Goal: Information Seeking & Learning: Learn about a topic

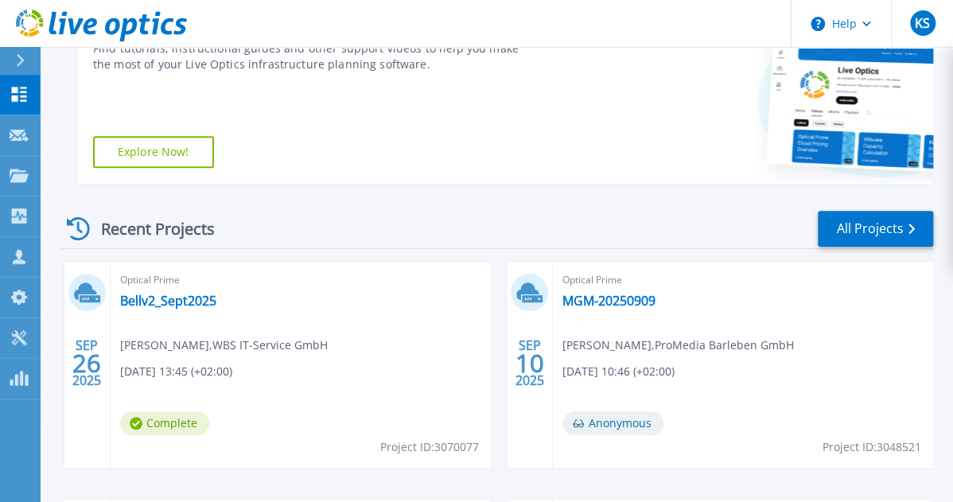
scroll to position [318, 0]
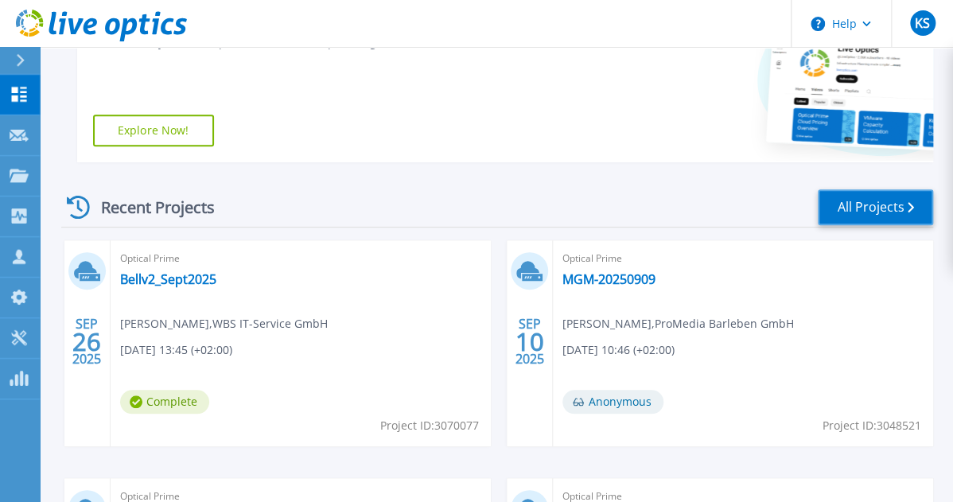
click at [843, 212] on link "All Projects" at bounding box center [874, 207] width 115 height 36
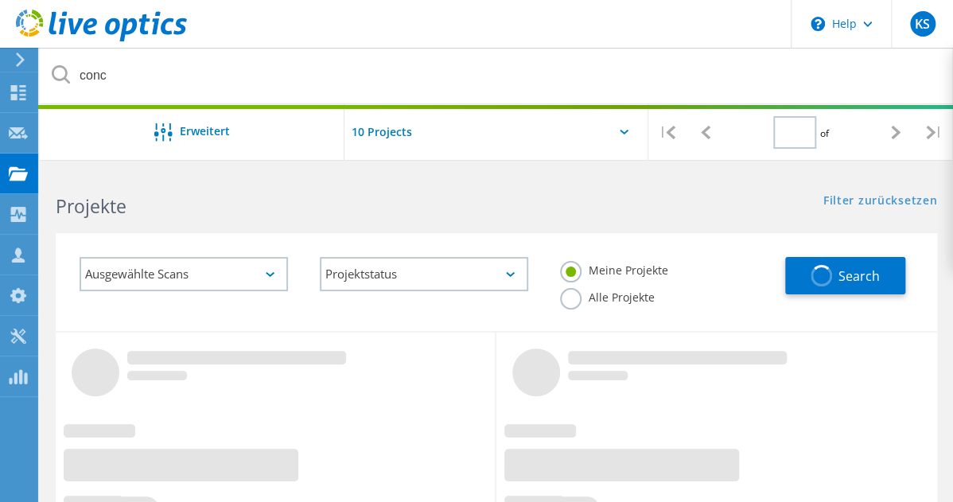
type input "1"
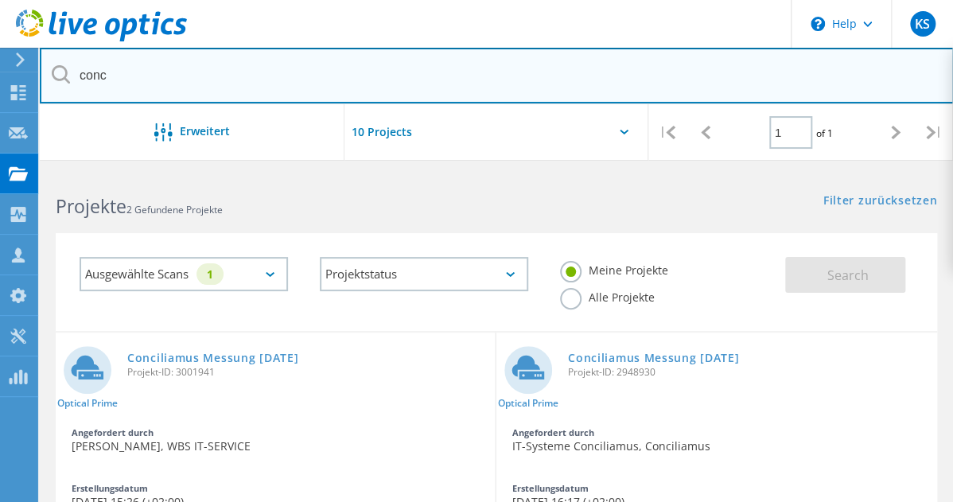
click at [137, 73] on input "conc" at bounding box center [497, 76] width 914 height 56
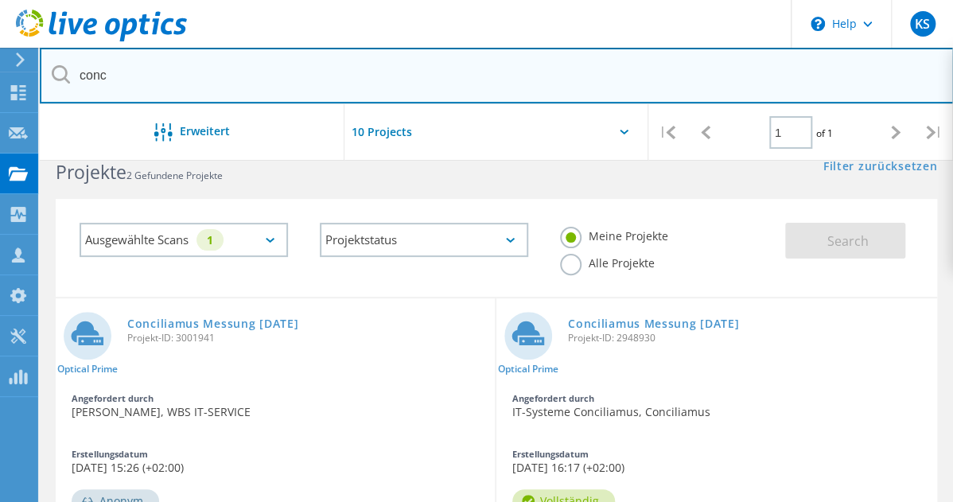
scroll to position [64, 0]
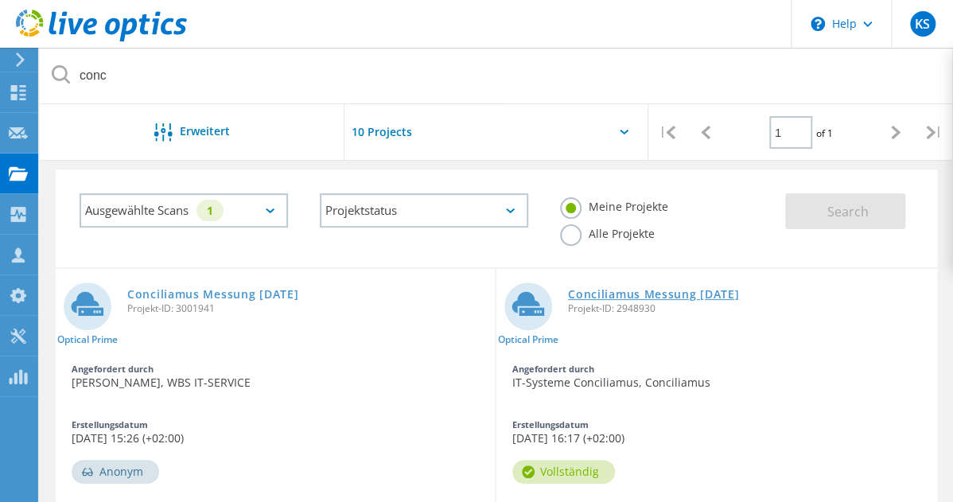
click at [568, 300] on link "Conciliamus Messung [DATE]" at bounding box center [653, 294] width 171 height 11
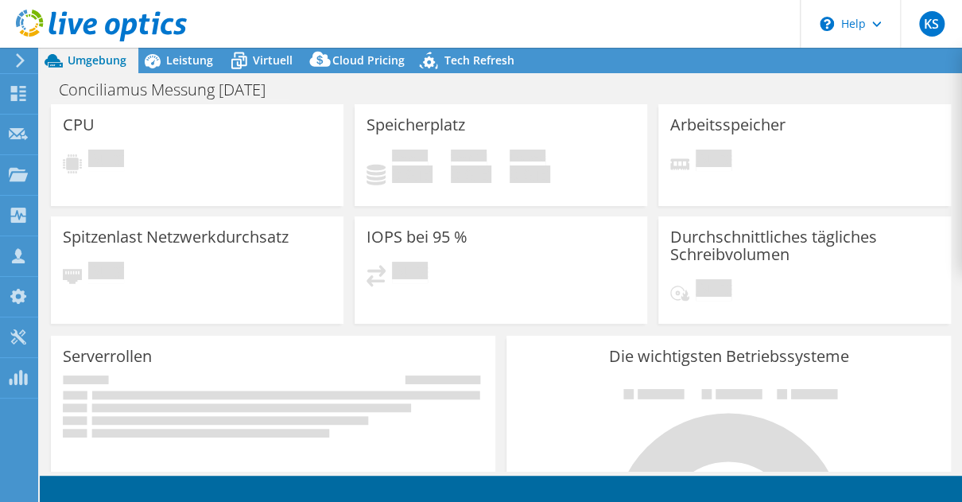
select select "EUFrankfurt"
select select "USD"
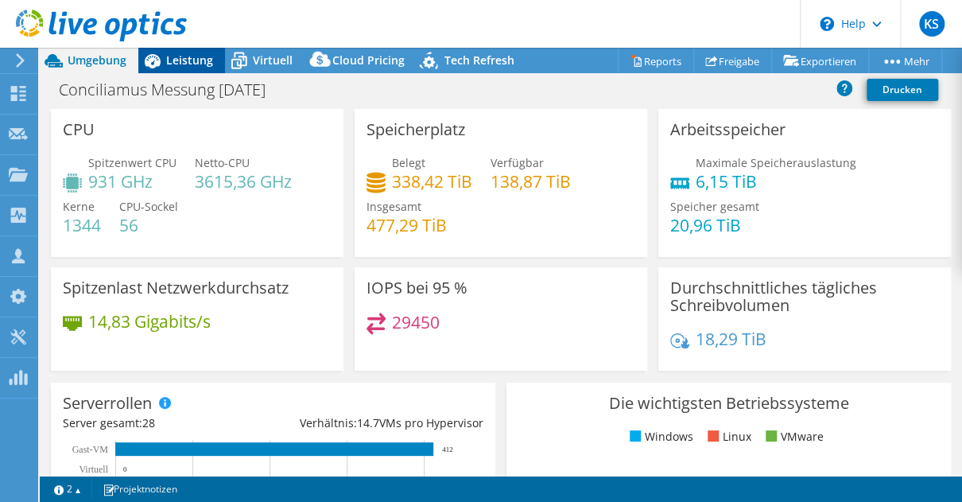
click at [202, 65] on span "Leistung" at bounding box center [189, 59] width 47 height 15
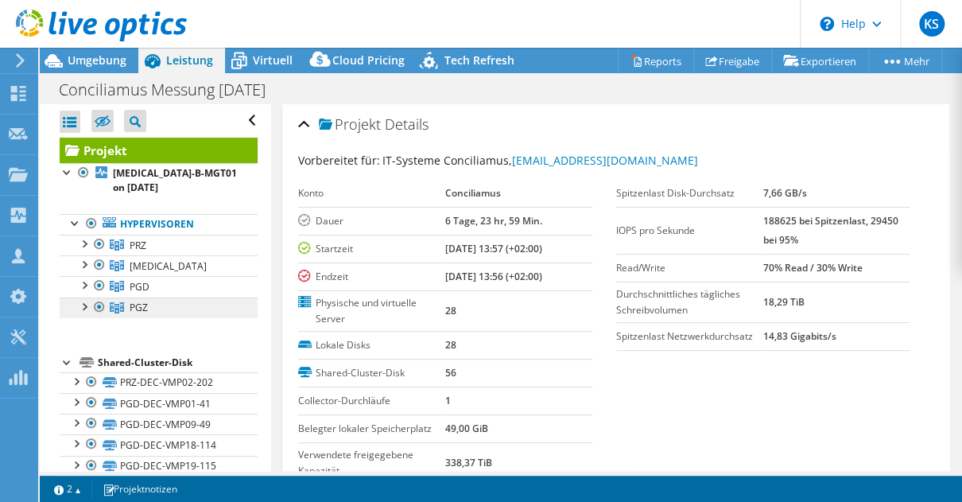
click at [165, 306] on link "PGZ" at bounding box center [159, 307] width 198 height 21
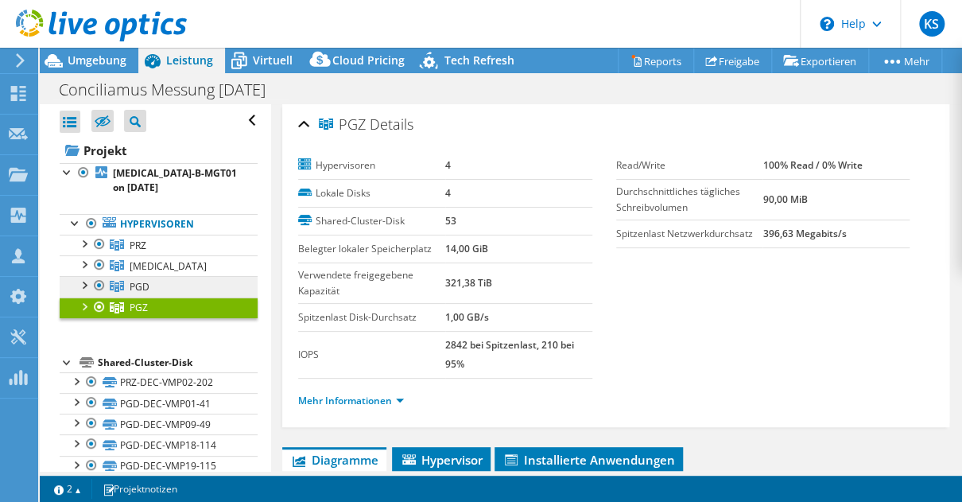
click at [173, 286] on link "PGD" at bounding box center [159, 286] width 198 height 21
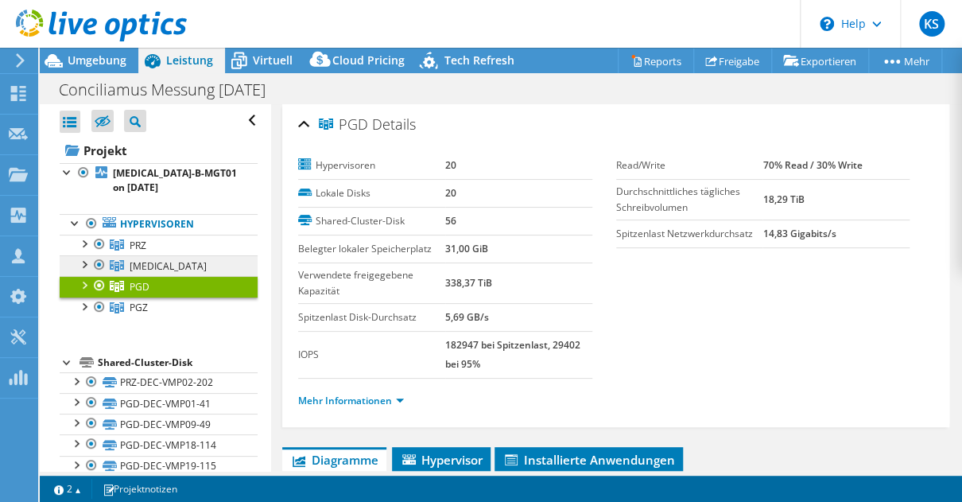
click at [174, 270] on link "[MEDICAL_DATA]" at bounding box center [159, 265] width 198 height 21
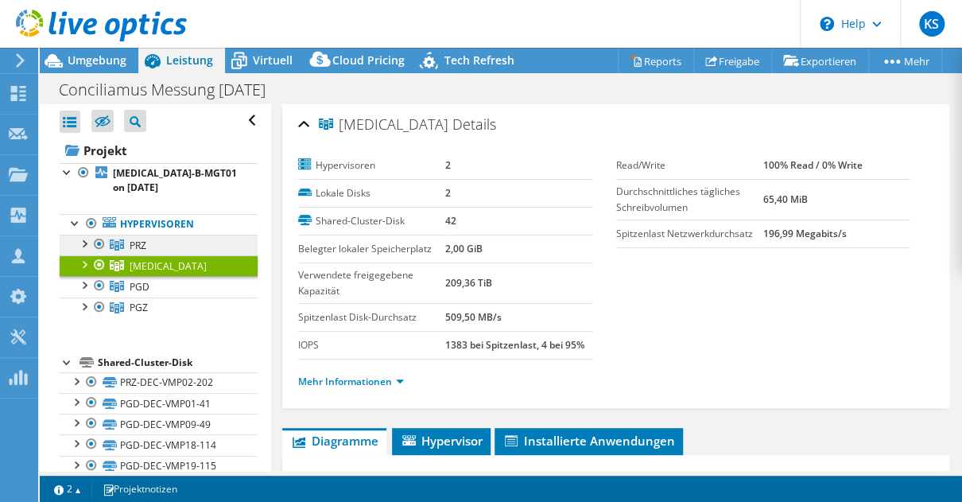
click at [177, 248] on link "PRZ" at bounding box center [159, 245] width 198 height 21
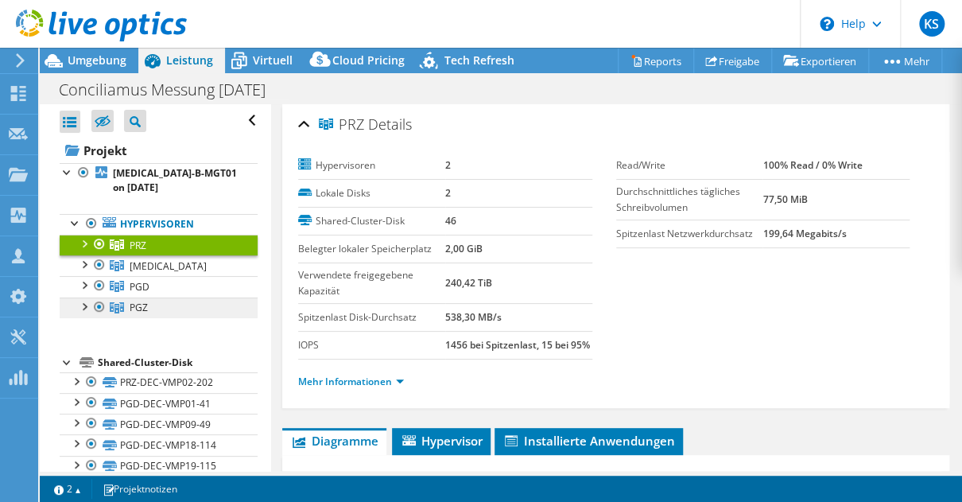
click at [165, 305] on link "PGZ" at bounding box center [159, 307] width 198 height 21
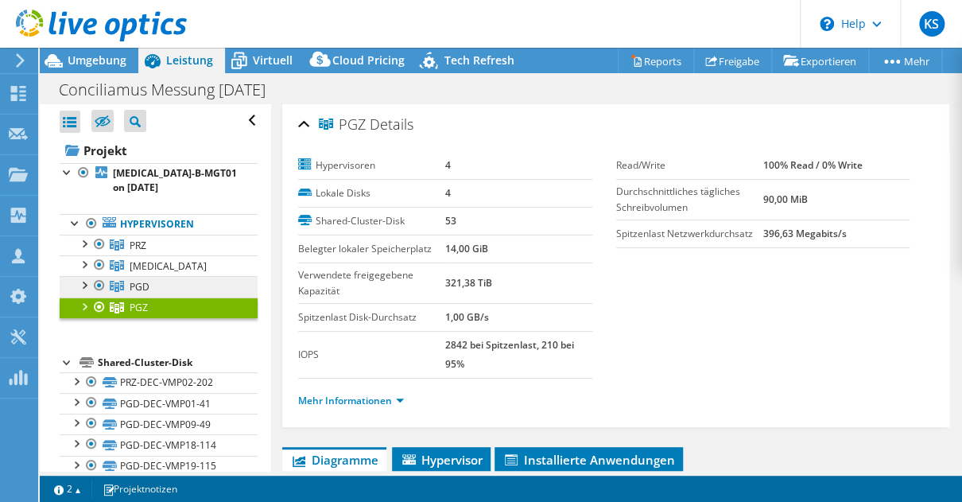
click at [174, 281] on link "PGD" at bounding box center [159, 286] width 198 height 21
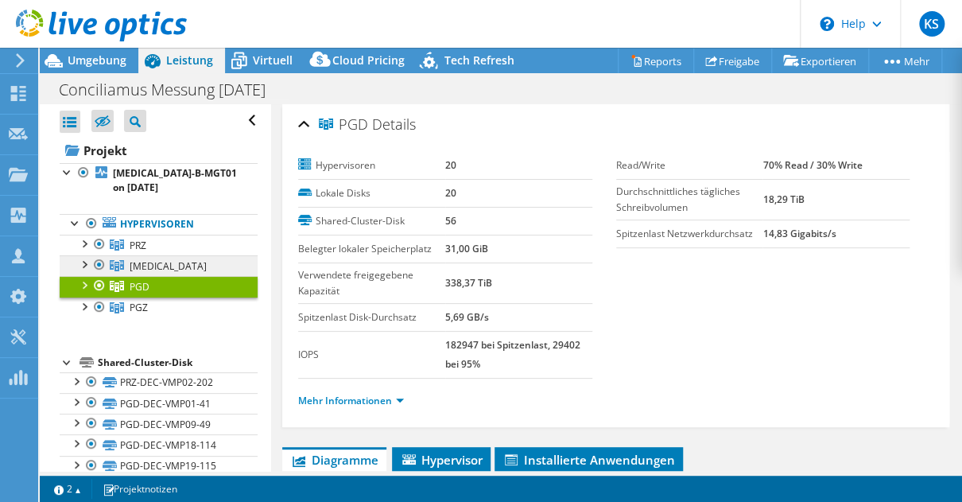
click at [180, 264] on link "[MEDICAL_DATA]" at bounding box center [159, 265] width 198 height 21
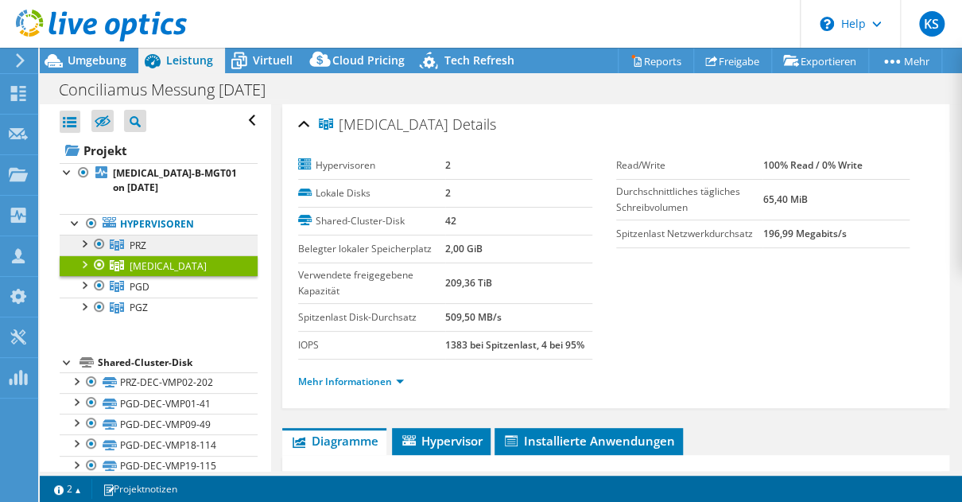
click at [173, 244] on link "PRZ" at bounding box center [159, 245] width 198 height 21
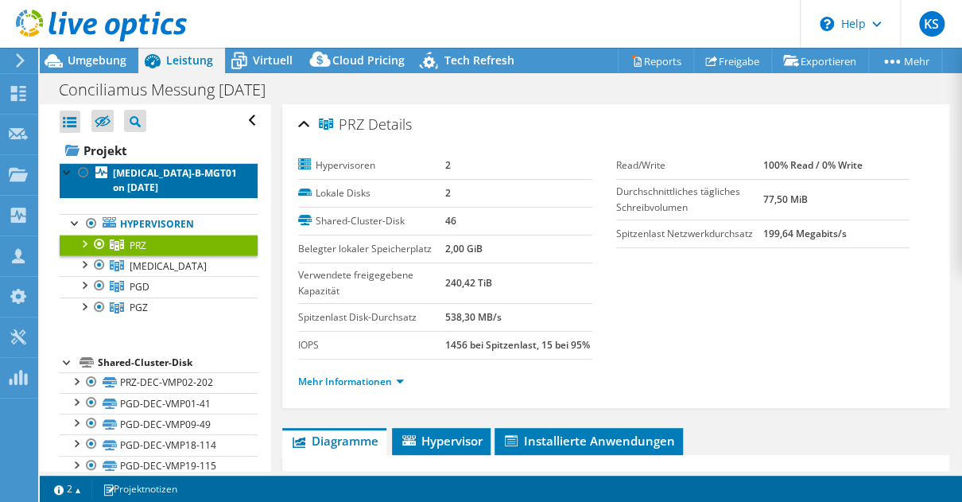
click at [164, 180] on link "[MEDICAL_DATA]-B-MGT01 on [DATE]" at bounding box center [159, 180] width 198 height 35
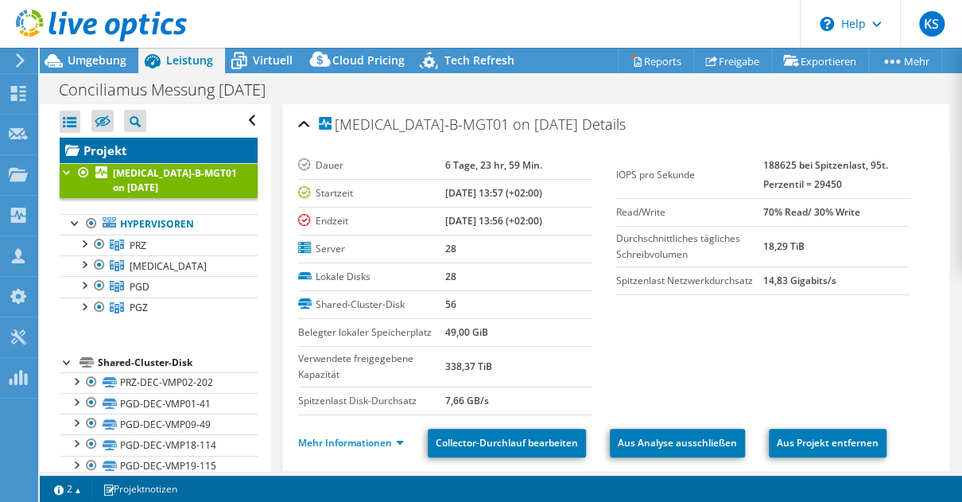
click at [108, 147] on link "Projekt" at bounding box center [159, 150] width 198 height 25
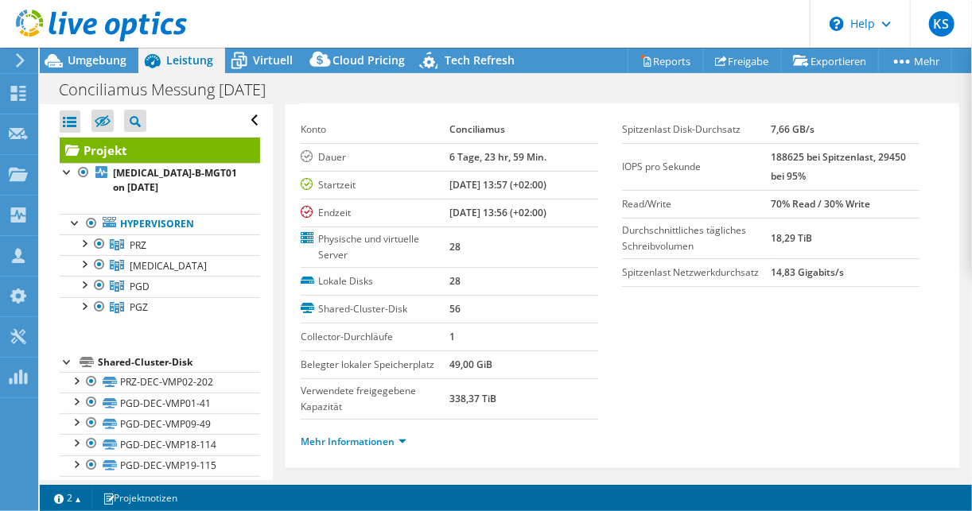
scroll to position [64, 0]
drag, startPoint x: 762, startPoint y: 201, endPoint x: 870, endPoint y: 204, distance: 107.4
click at [870, 204] on tr "Read/Write 70% Read / 30% Write" at bounding box center [770, 204] width 297 height 28
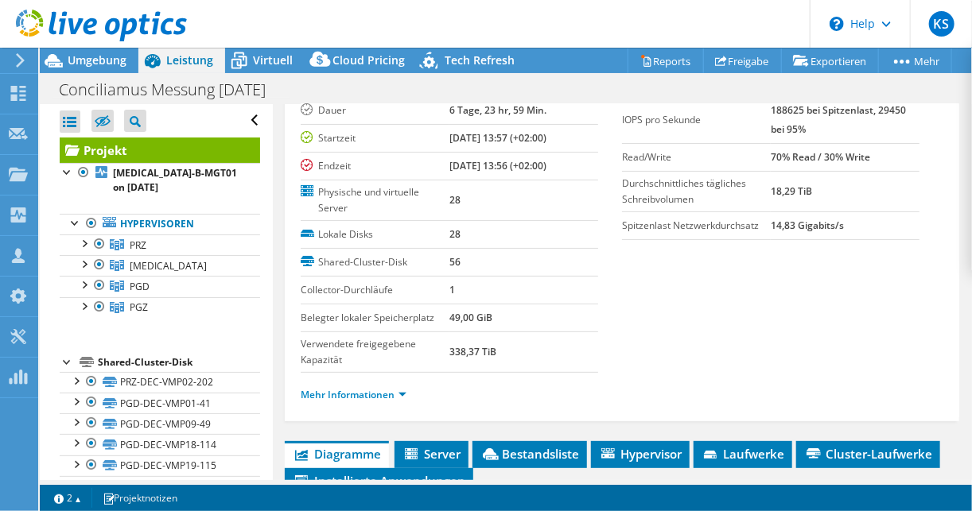
scroll to position [127, 0]
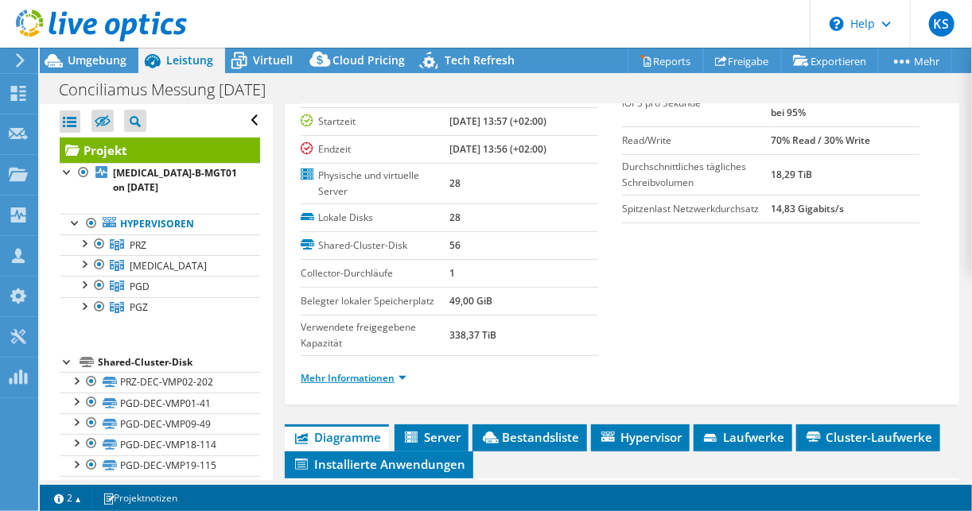
click at [375, 374] on link "Mehr Informationen" at bounding box center [354, 378] width 106 height 14
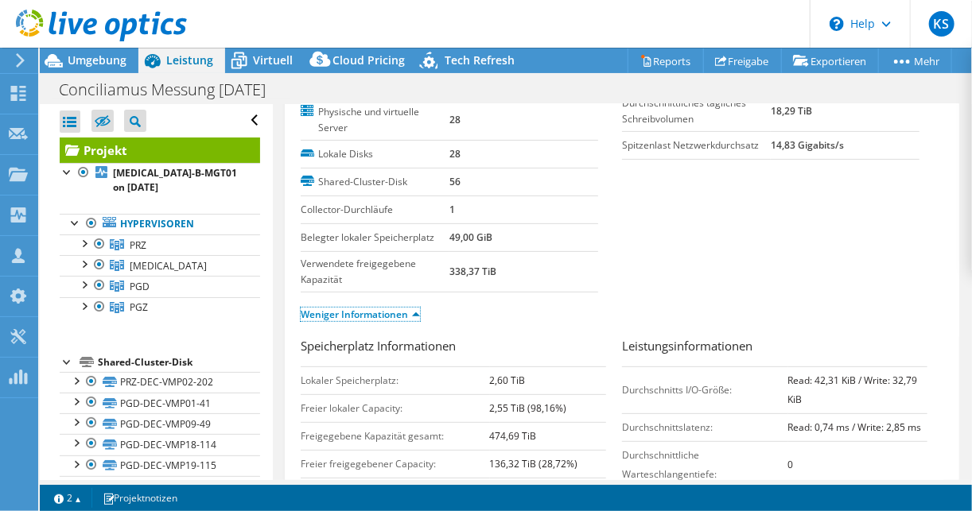
scroll to position [254, 0]
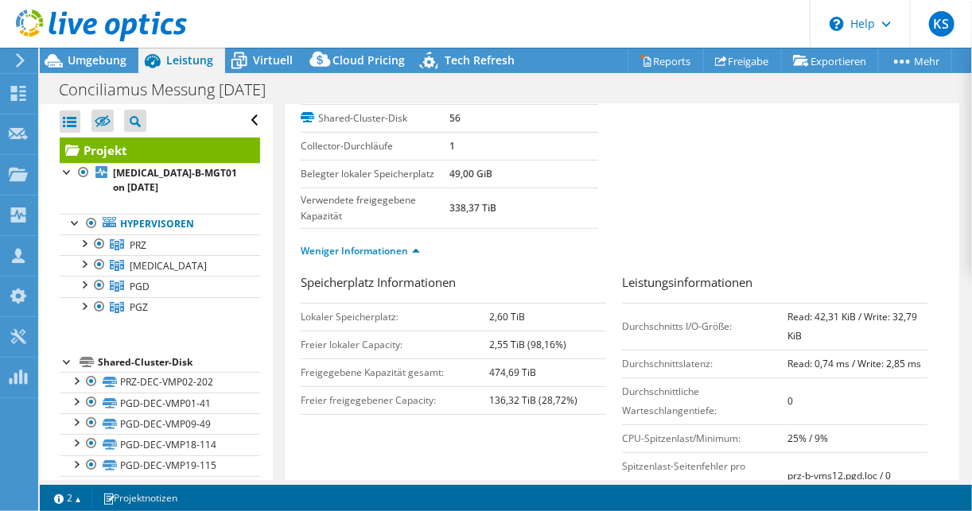
drag, startPoint x: 779, startPoint y: 316, endPoint x: 904, endPoint y: 333, distance: 125.9
click at [904, 333] on tr "Durchschnitts I/O-Größe: Read: 42,31 KiB / Write: 32,79 KiB" at bounding box center [774, 326] width 305 height 47
drag, startPoint x: 904, startPoint y: 333, endPoint x: 863, endPoint y: 385, distance: 65.7
click at [863, 385] on td "0" at bounding box center [857, 401] width 139 height 47
drag, startPoint x: 777, startPoint y: 315, endPoint x: 797, endPoint y: 326, distance: 22.8
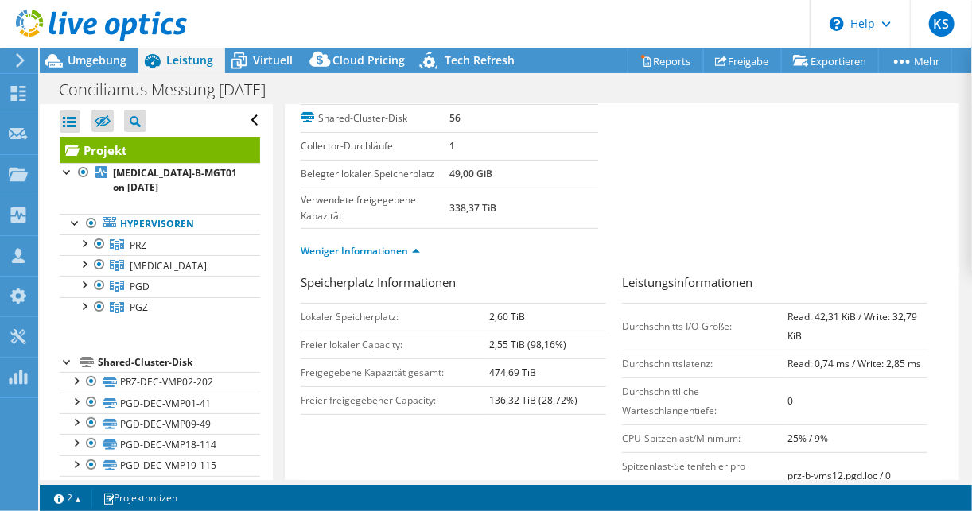
click at [797, 326] on tr "Durchschnitts I/O-Größe: Read: 42,31 KiB / Write: 32,79 KiB" at bounding box center [774, 326] width 305 height 47
drag, startPoint x: 797, startPoint y: 326, endPoint x: 931, endPoint y: 328, distance: 134.4
click at [931, 328] on div "Leistungsinformationen Durchschnitts I/O-Größe: Read: 42,31 KiB / Write: 32,79 …" at bounding box center [782, 411] width 321 height 274
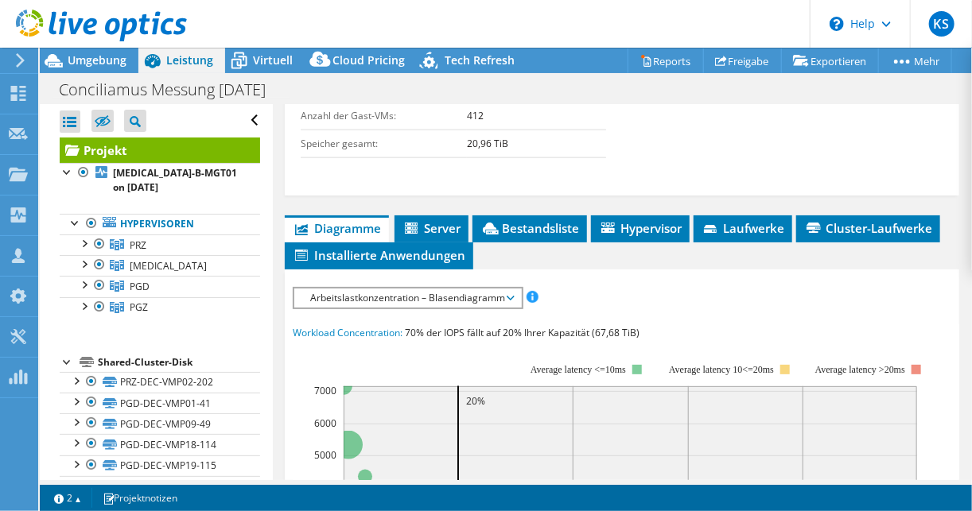
scroll to position [890, 0]
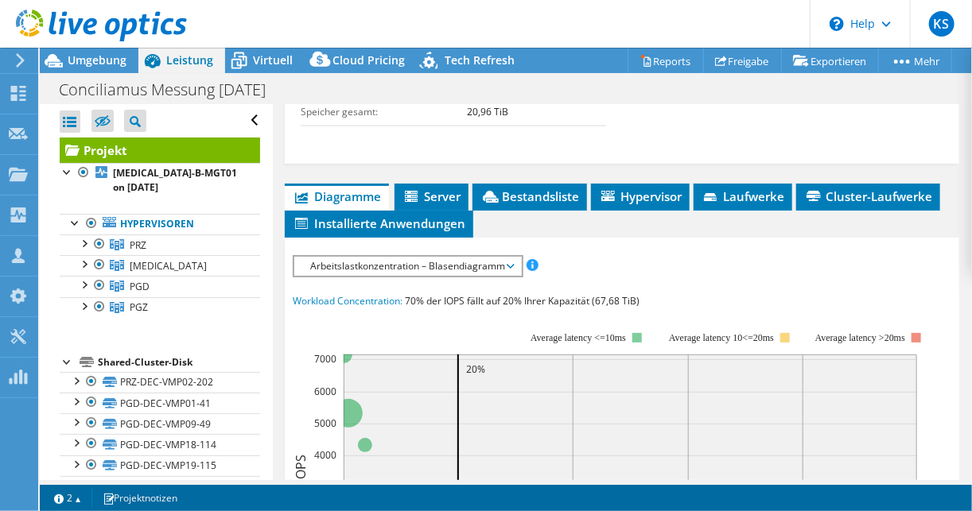
click at [339, 257] on span "Arbeitslastkonzentration – Blasendiagramm" at bounding box center [407, 266] width 211 height 19
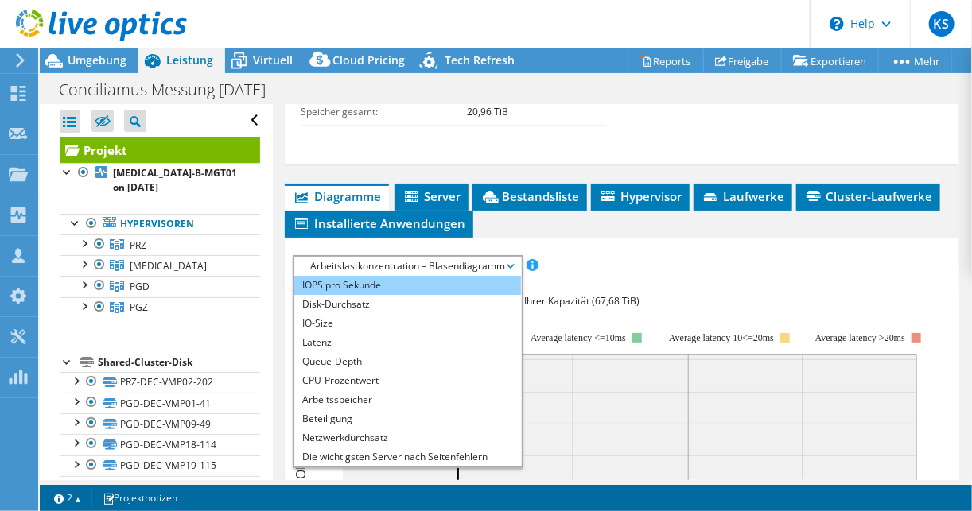
click at [338, 277] on li "IOPS pro Sekunde" at bounding box center [407, 285] width 227 height 19
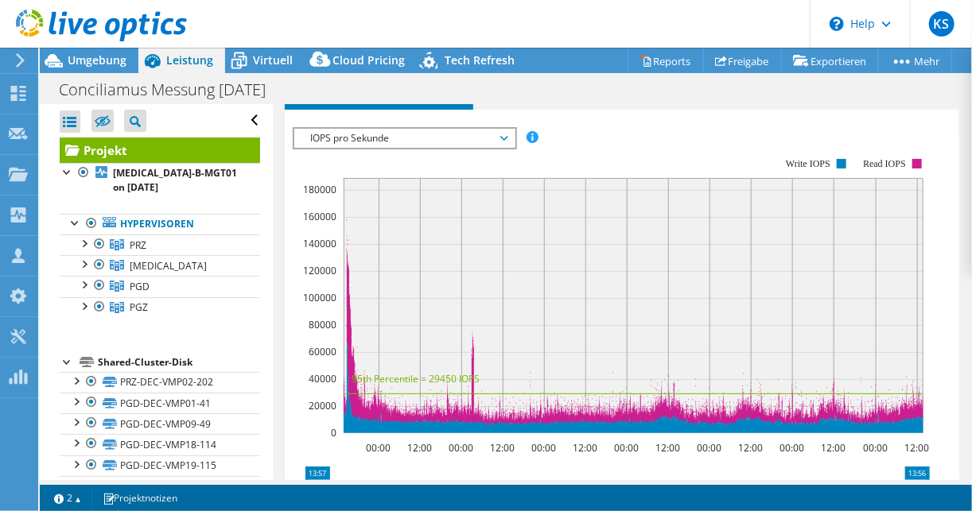
scroll to position [1081, 0]
